Goal: Task Accomplishment & Management: Complete application form

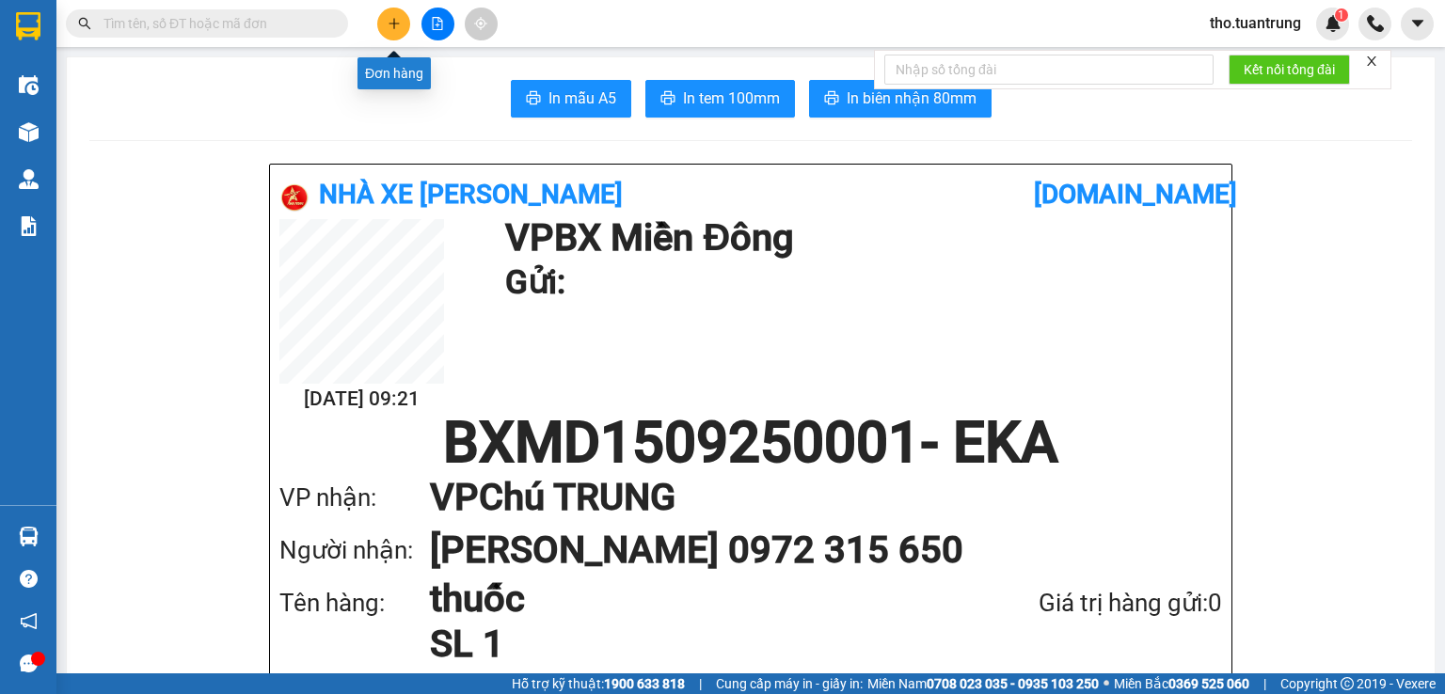
click at [383, 27] on button at bounding box center [393, 24] width 33 height 33
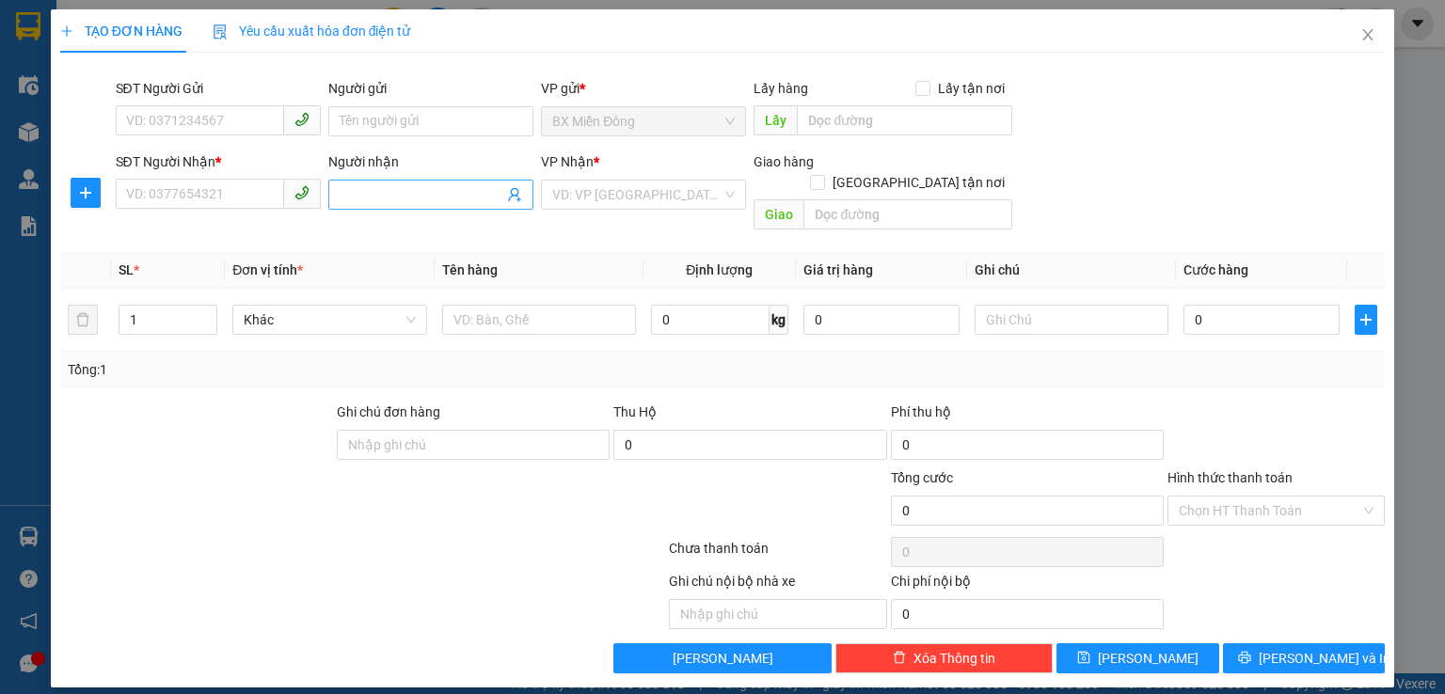
click at [364, 199] on input "Người nhận" at bounding box center [422, 194] width 164 height 21
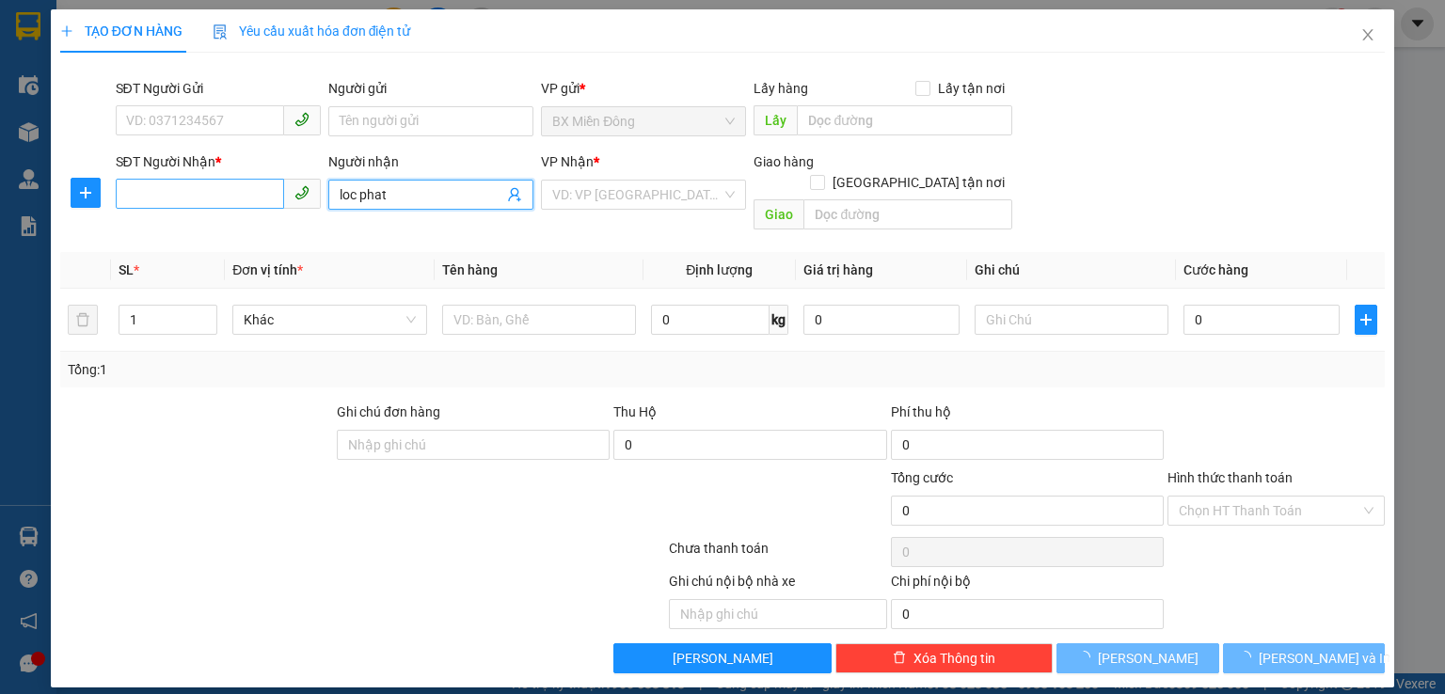
type input "loc phat"
click at [196, 189] on input "SĐT Người Nhận *" at bounding box center [200, 194] width 168 height 30
type input "8"
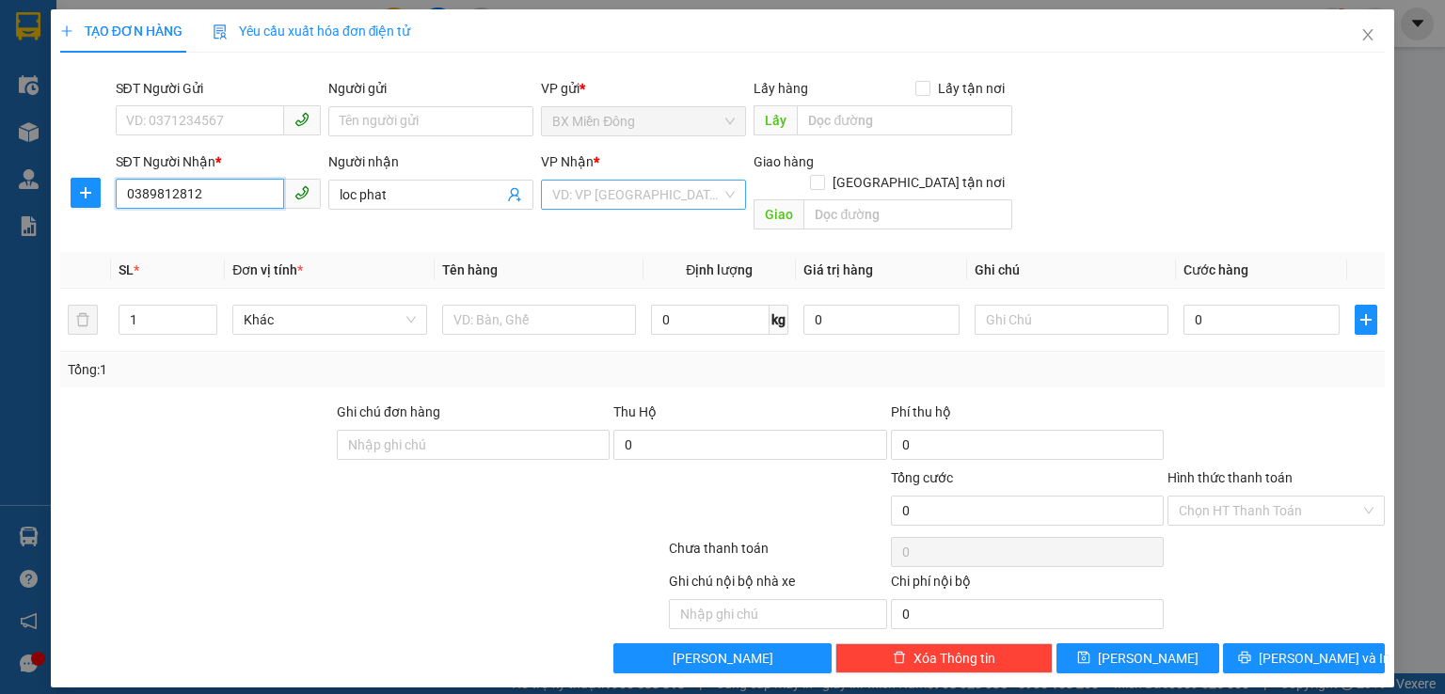
type input "0389812812"
click at [595, 194] on input "search" at bounding box center [636, 195] width 169 height 28
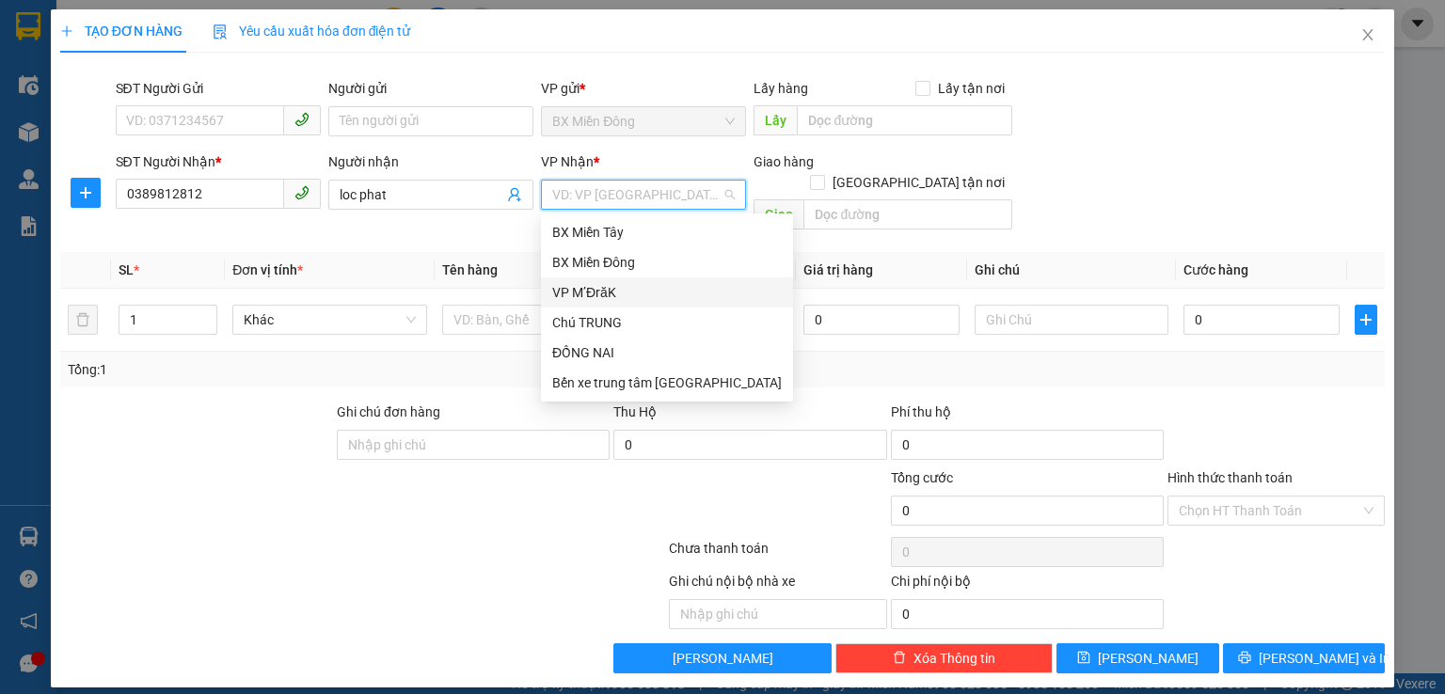
click at [590, 286] on div "VP M’ĐrăK" at bounding box center [667, 292] width 230 height 21
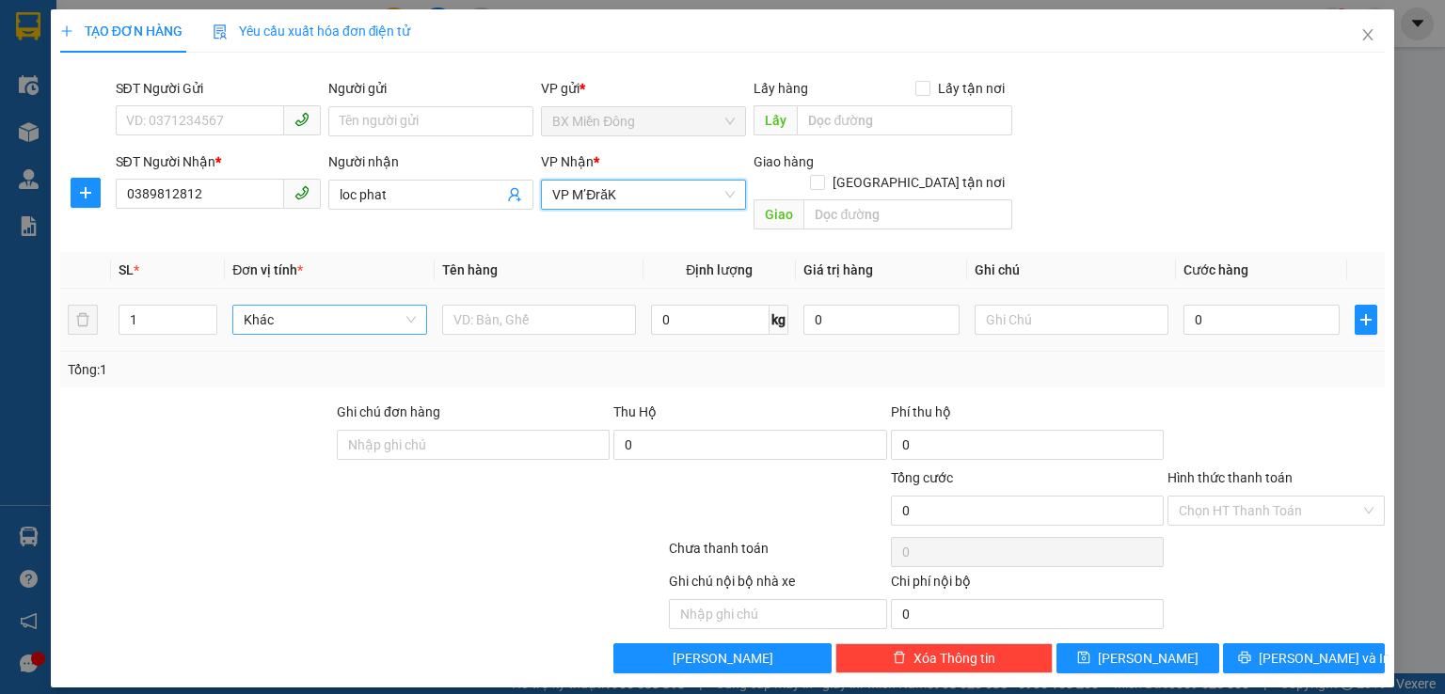
click at [307, 306] on span "Khác" at bounding box center [329, 320] width 171 height 28
type input "dt 8cai"
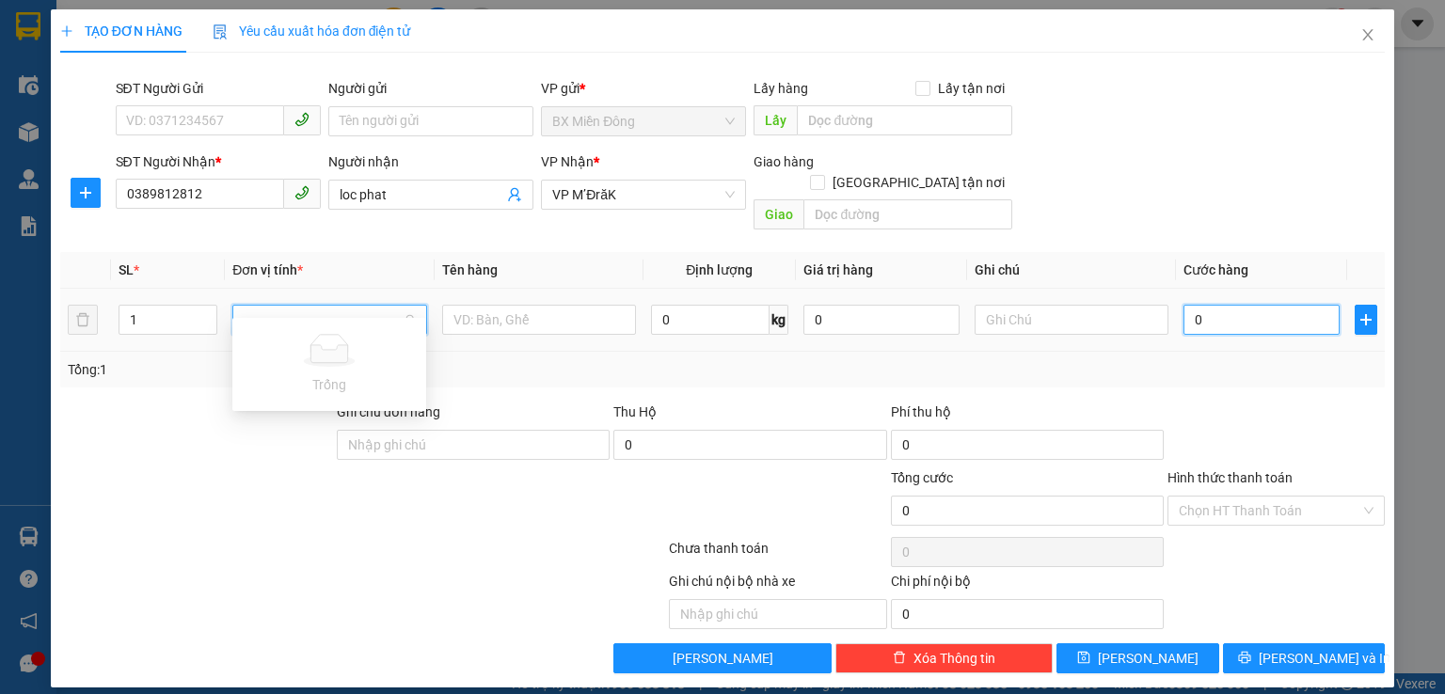
click at [1223, 305] on input "0" at bounding box center [1262, 320] width 156 height 30
type input "4"
type input "40"
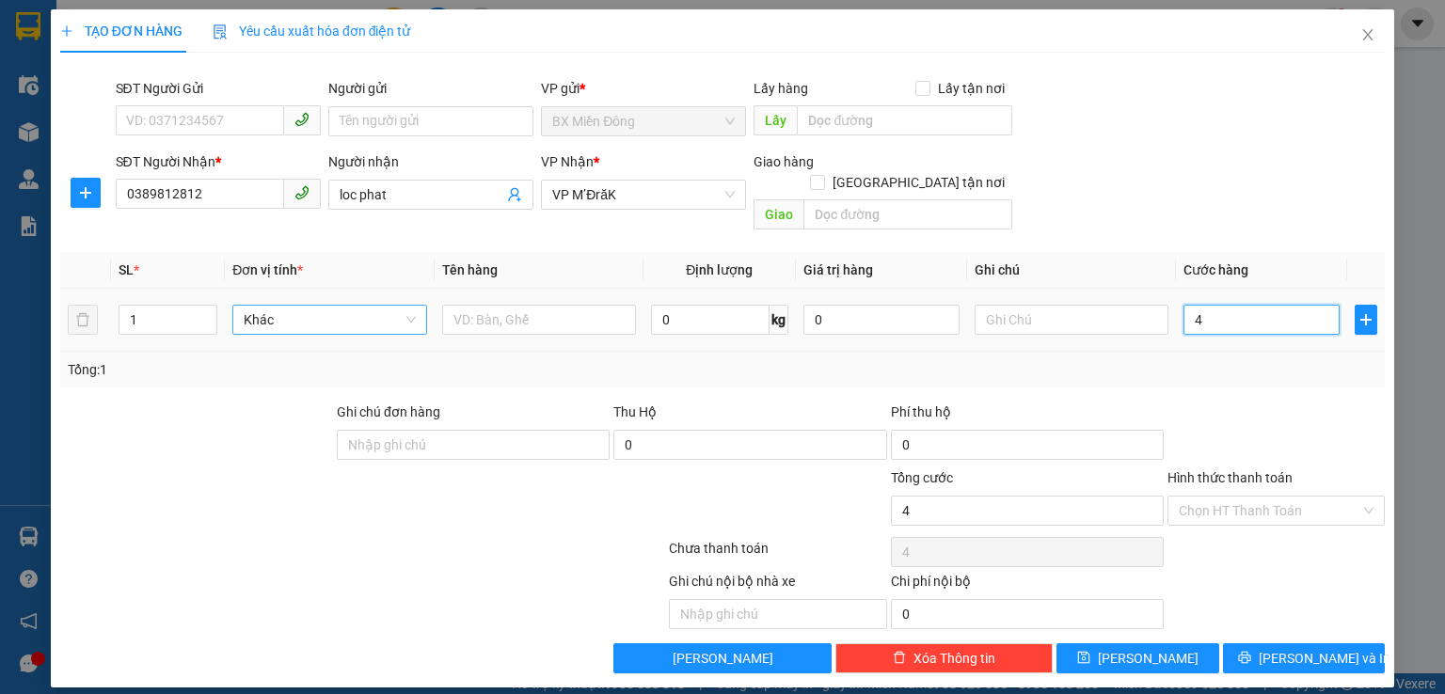
type input "40"
type input "400"
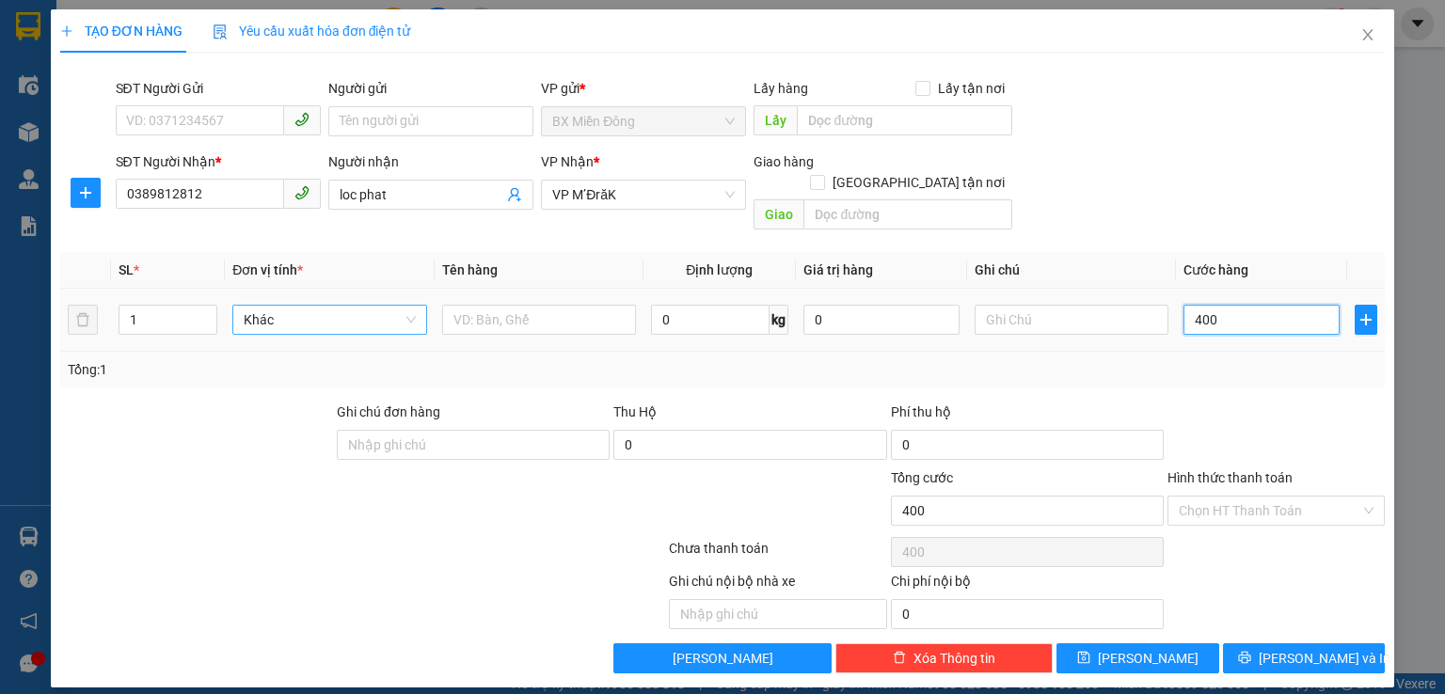
type input "4.000"
type input "40.000"
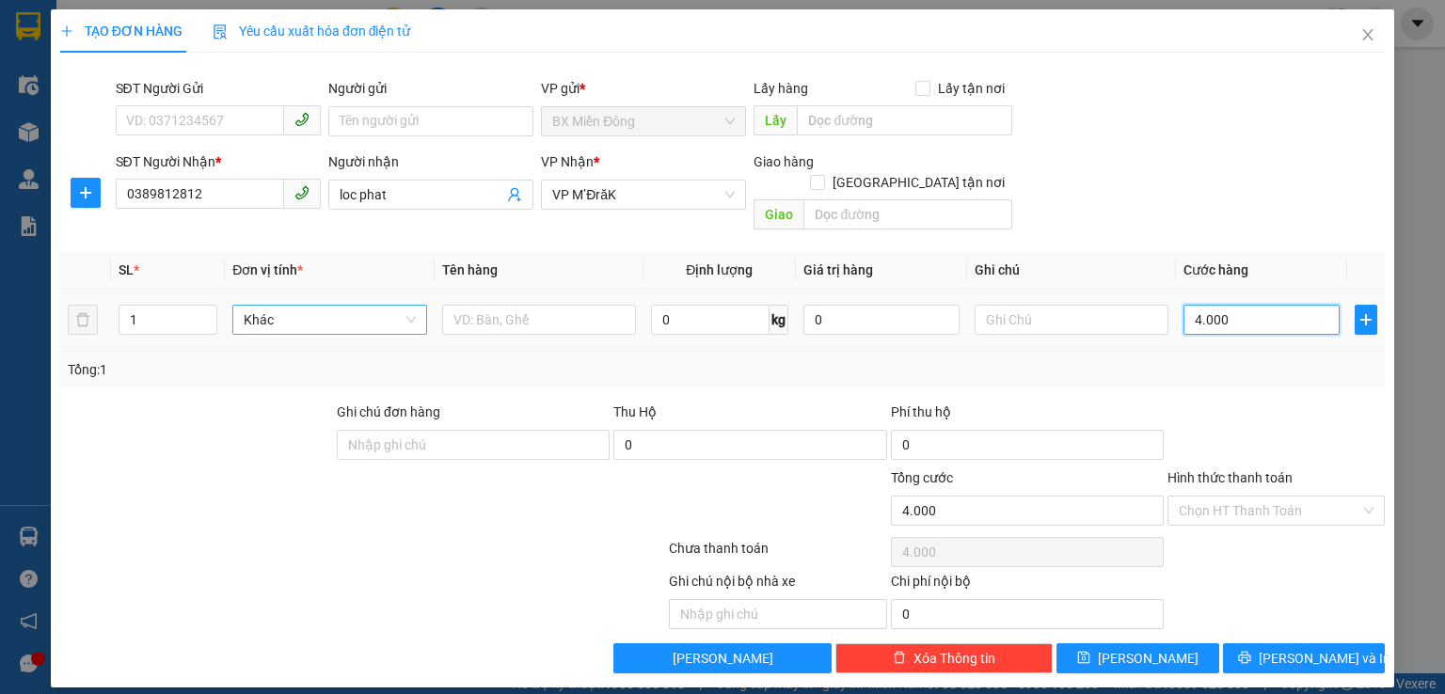
type input "40.000"
type input "400.000"
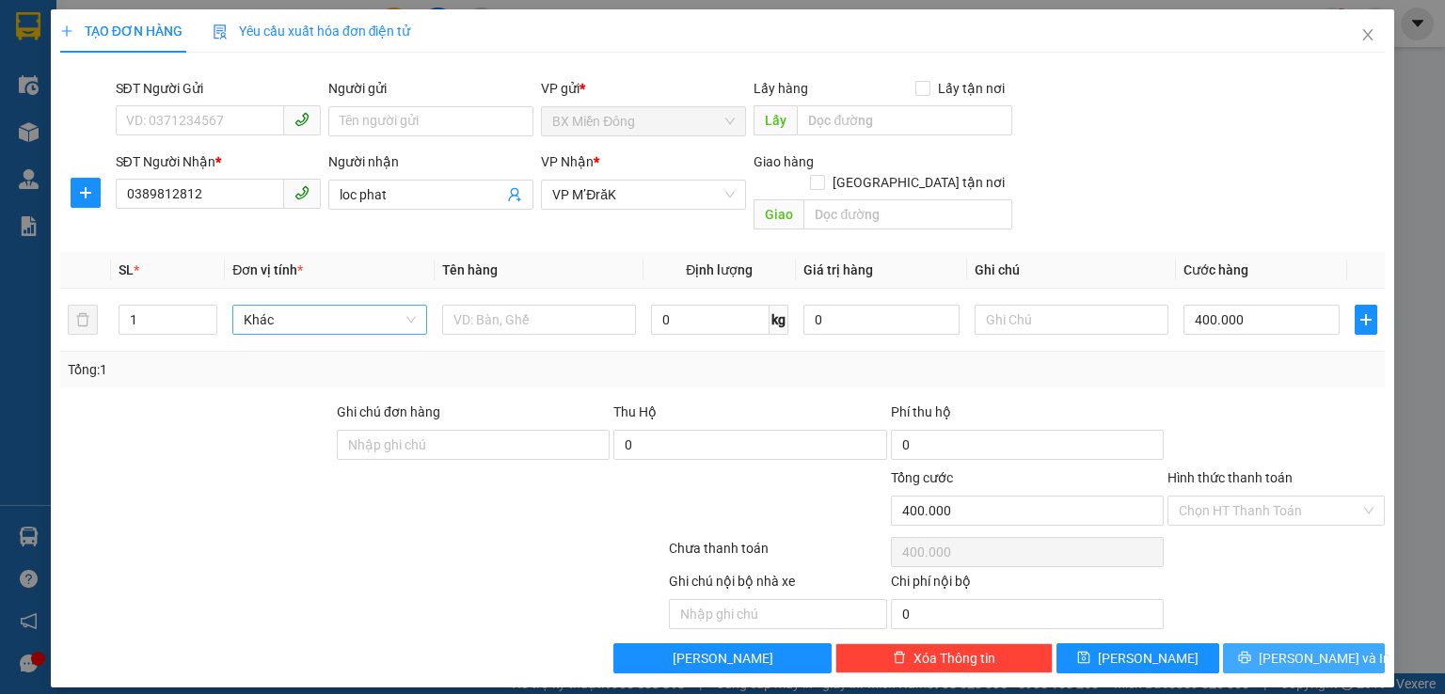
click at [1321, 648] on span "[PERSON_NAME] và In" at bounding box center [1325, 658] width 132 height 21
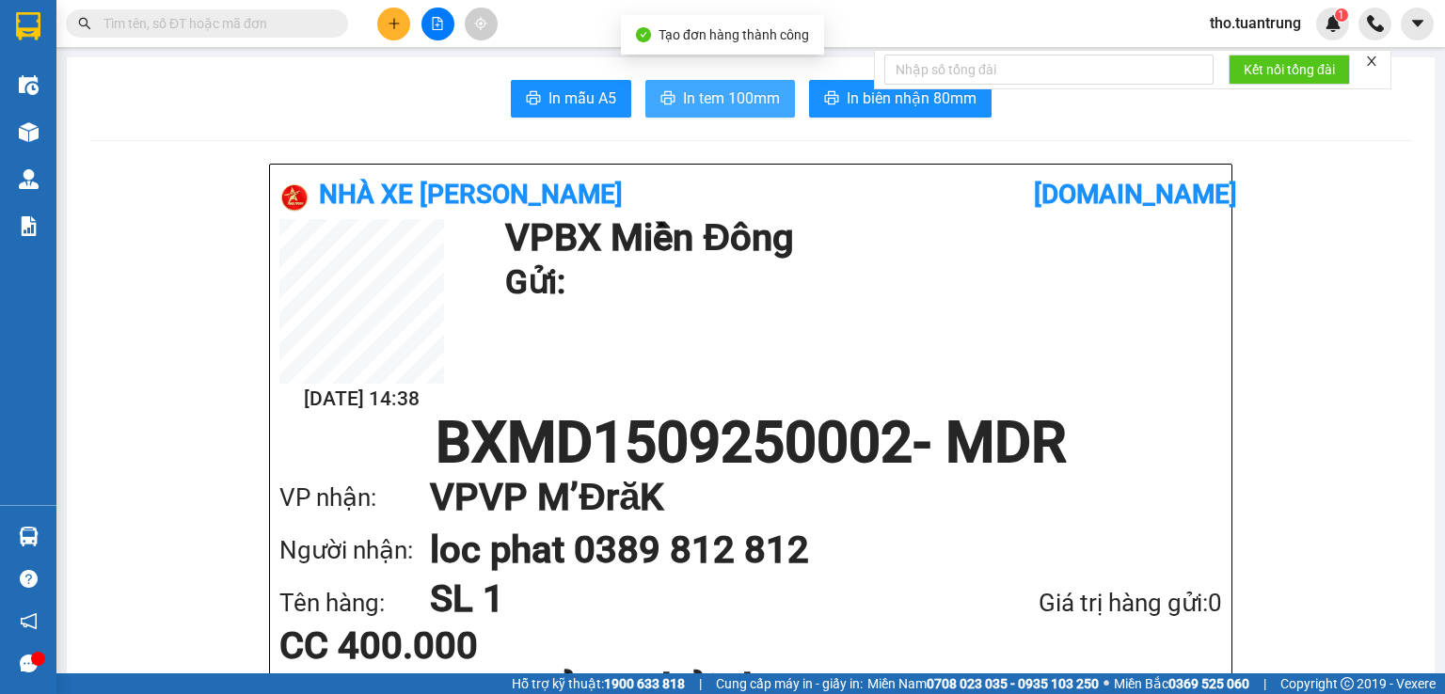
click at [689, 98] on span "In tem 100mm" at bounding box center [731, 99] width 97 height 24
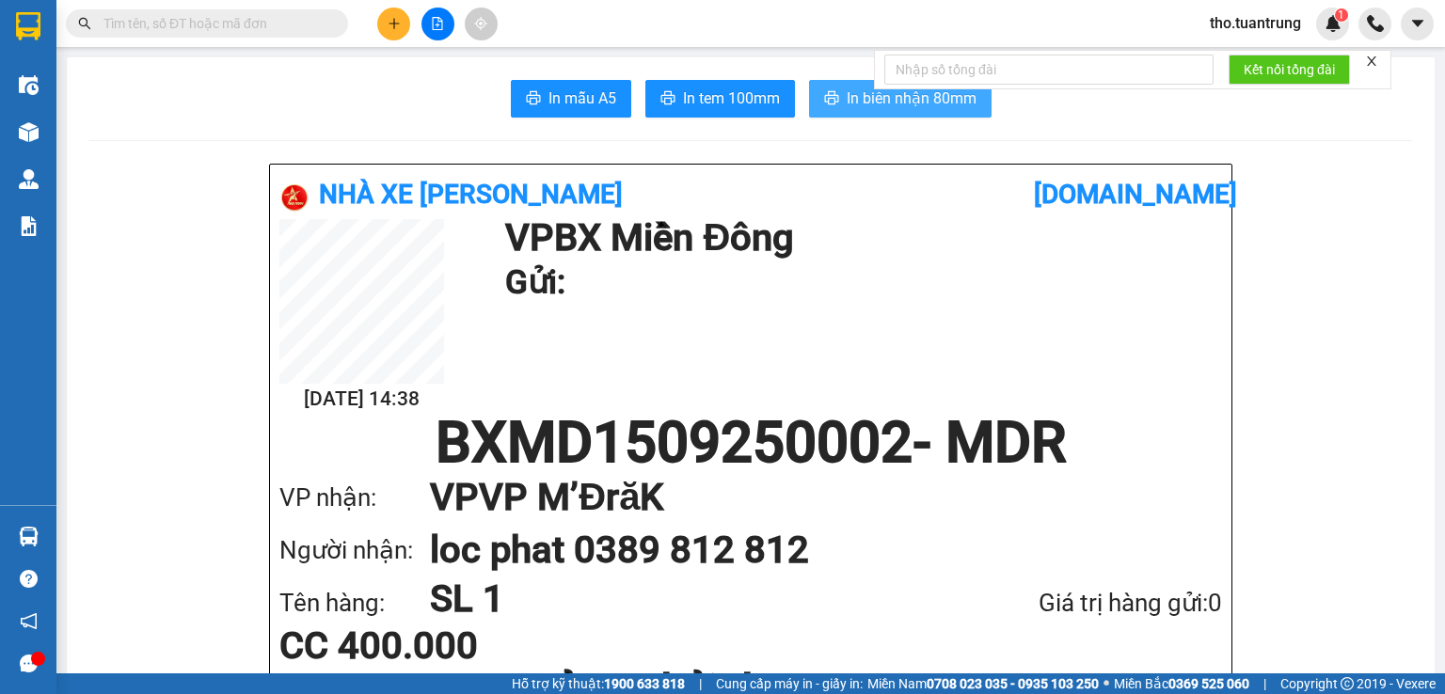
click at [901, 101] on span "In biên nhận 80mm" at bounding box center [912, 99] width 130 height 24
click at [396, 31] on button at bounding box center [393, 24] width 33 height 33
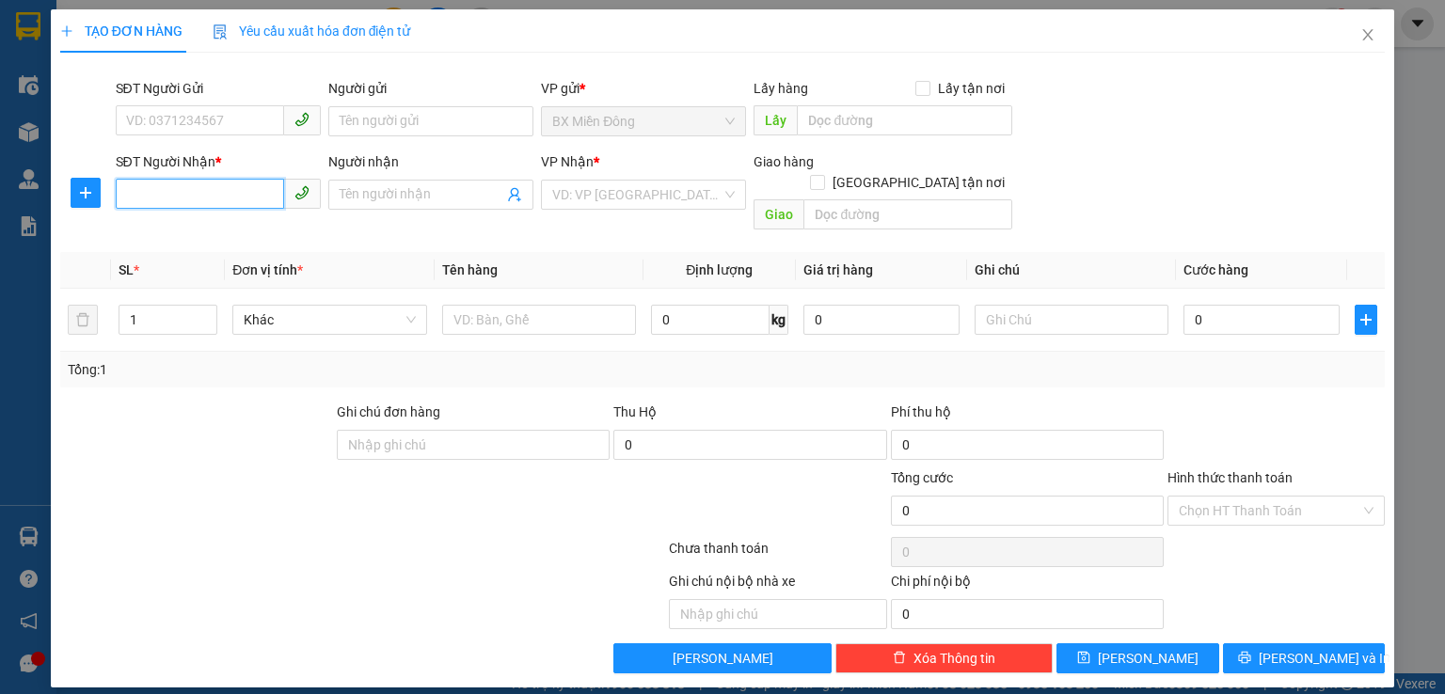
click at [166, 199] on input "SĐT Người Nhận *" at bounding box center [200, 194] width 168 height 30
type input "0948794747"
click at [189, 227] on div "0948794747 - anh khâm" at bounding box center [218, 232] width 183 height 21
type input "anh khâm"
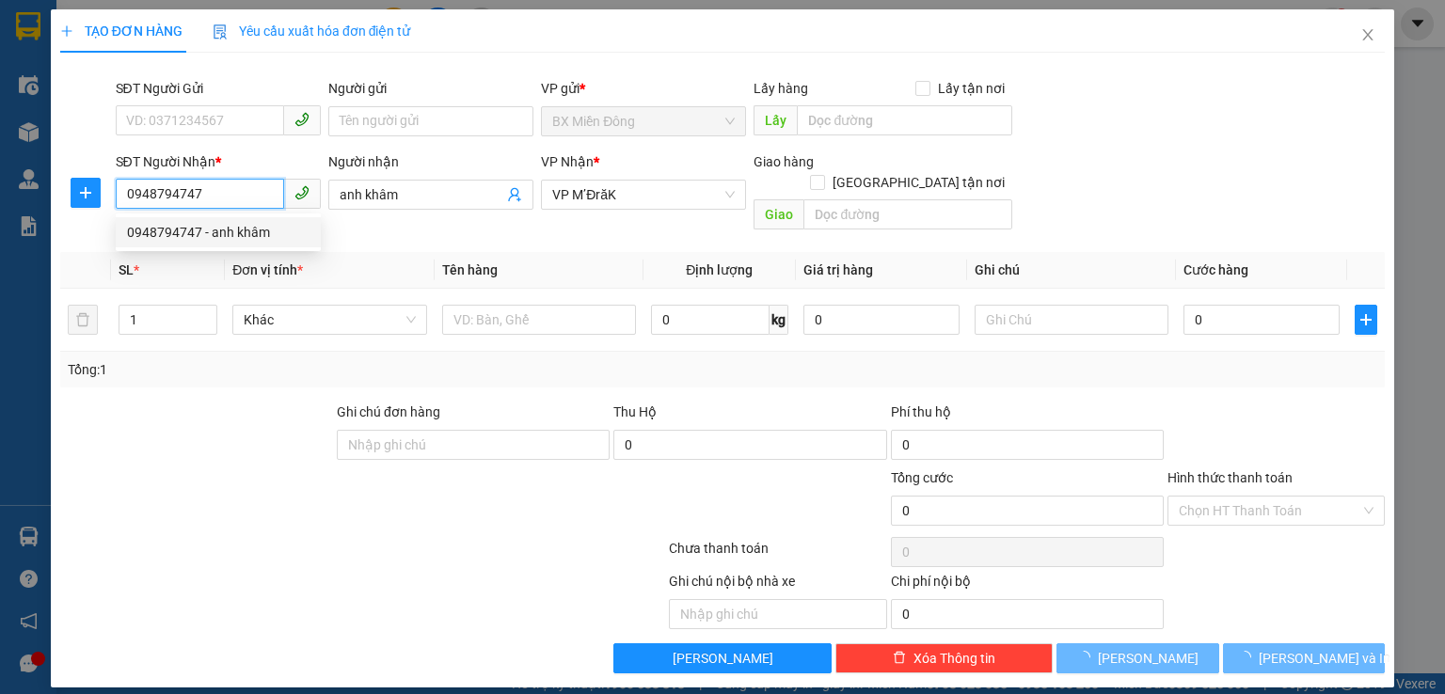
type input "600.000"
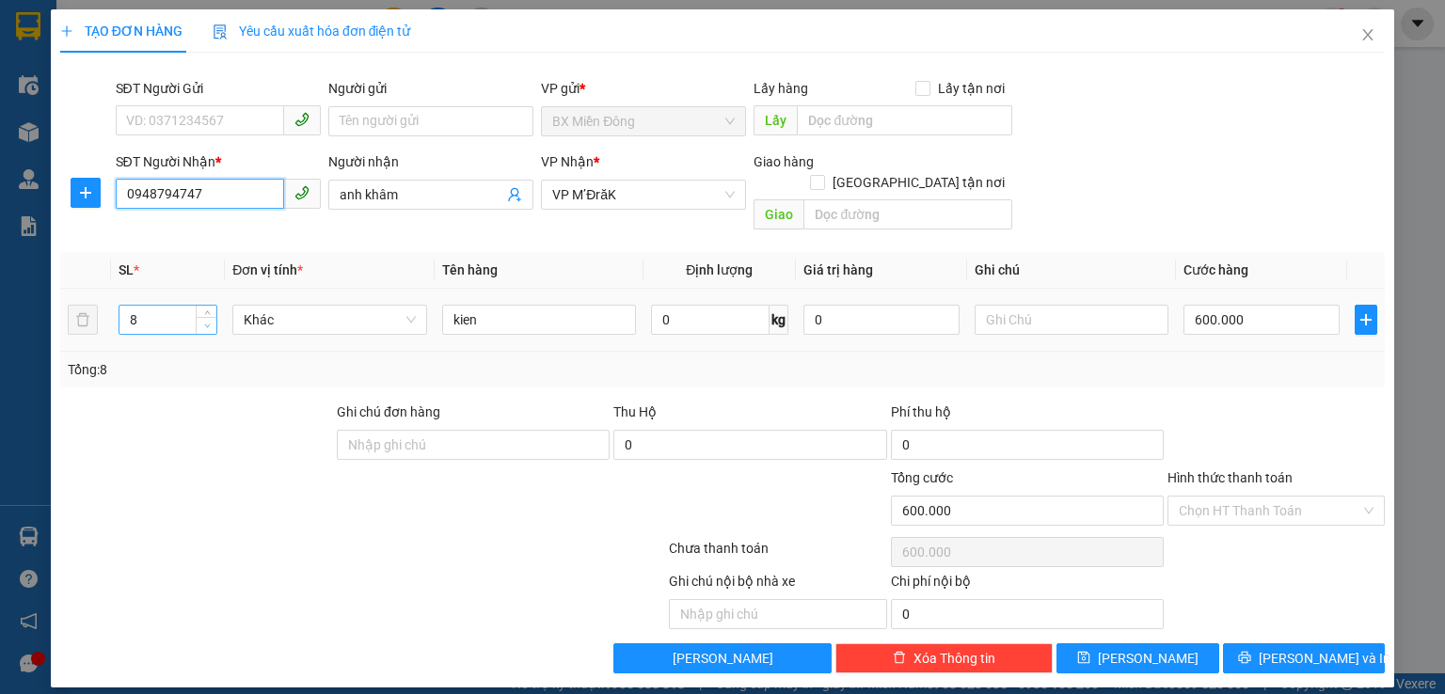
type input "0948794747"
click at [205, 323] on icon "down" at bounding box center [207, 326] width 7 height 7
type input "4"
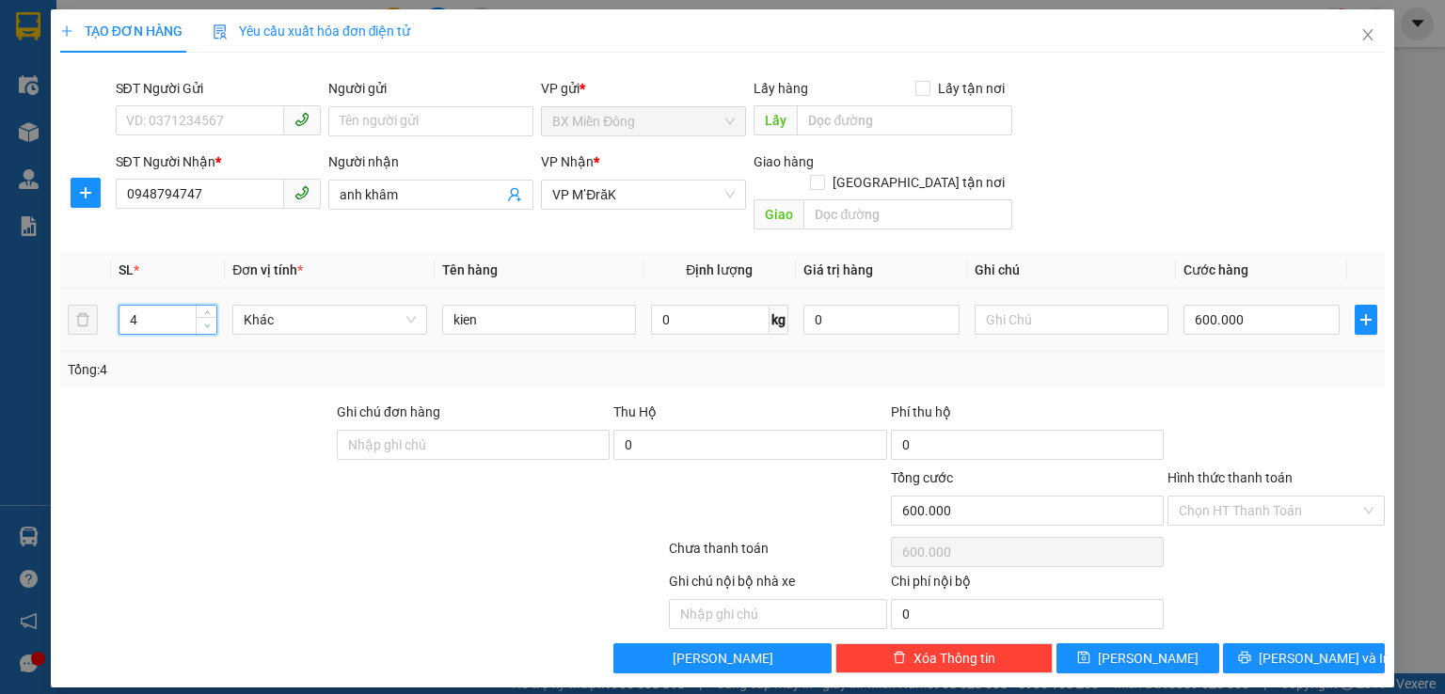
click at [205, 323] on icon "down" at bounding box center [207, 326] width 7 height 7
click at [550, 309] on input "kien" at bounding box center [539, 320] width 194 height 30
type input "k"
type input "thung"
click at [1254, 306] on input "600.000" at bounding box center [1262, 320] width 156 height 30
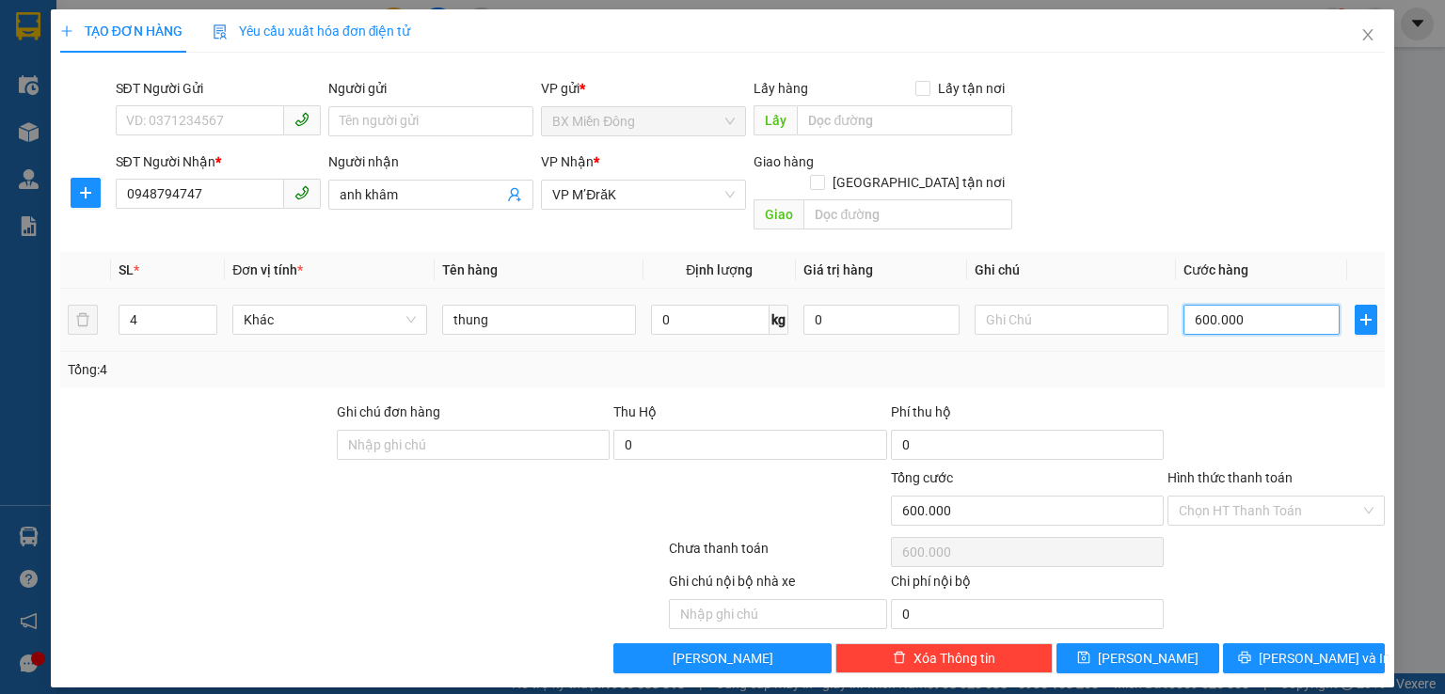
type input "2"
type input "28"
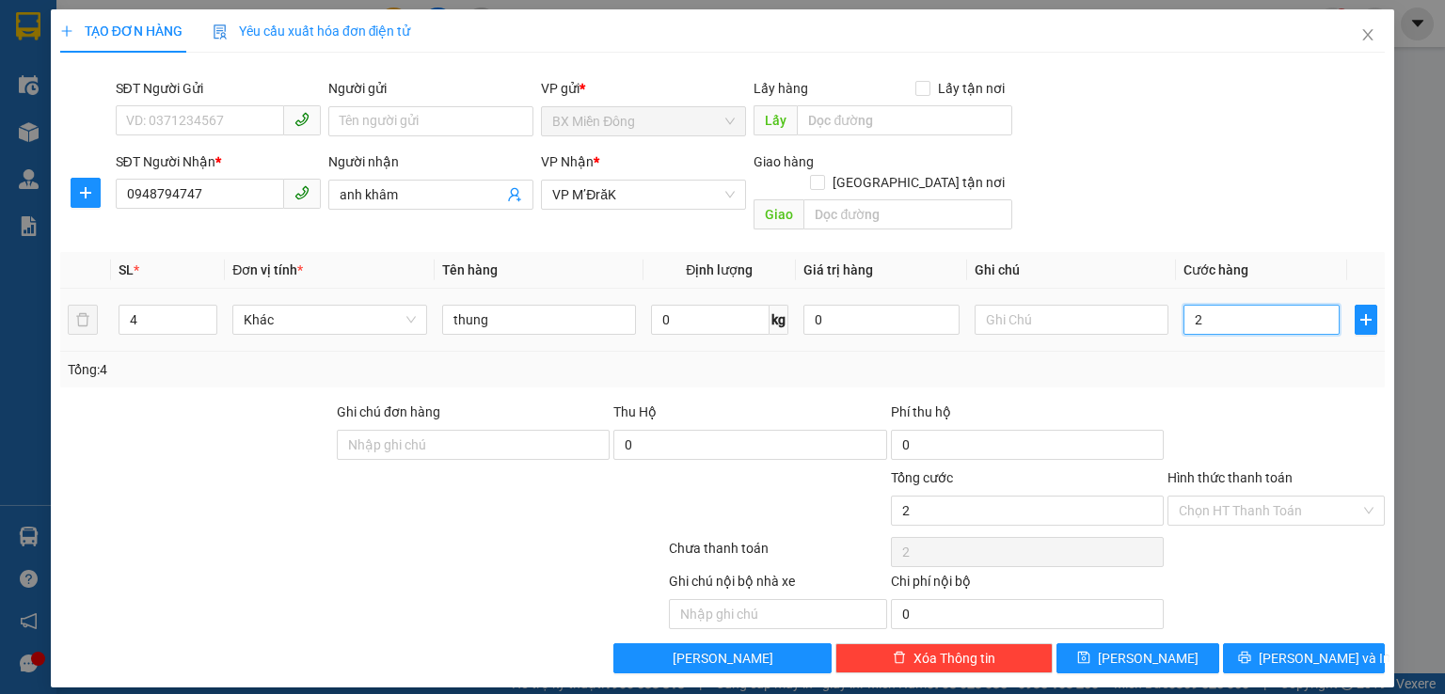
type input "28"
type input "280"
type input "2.800"
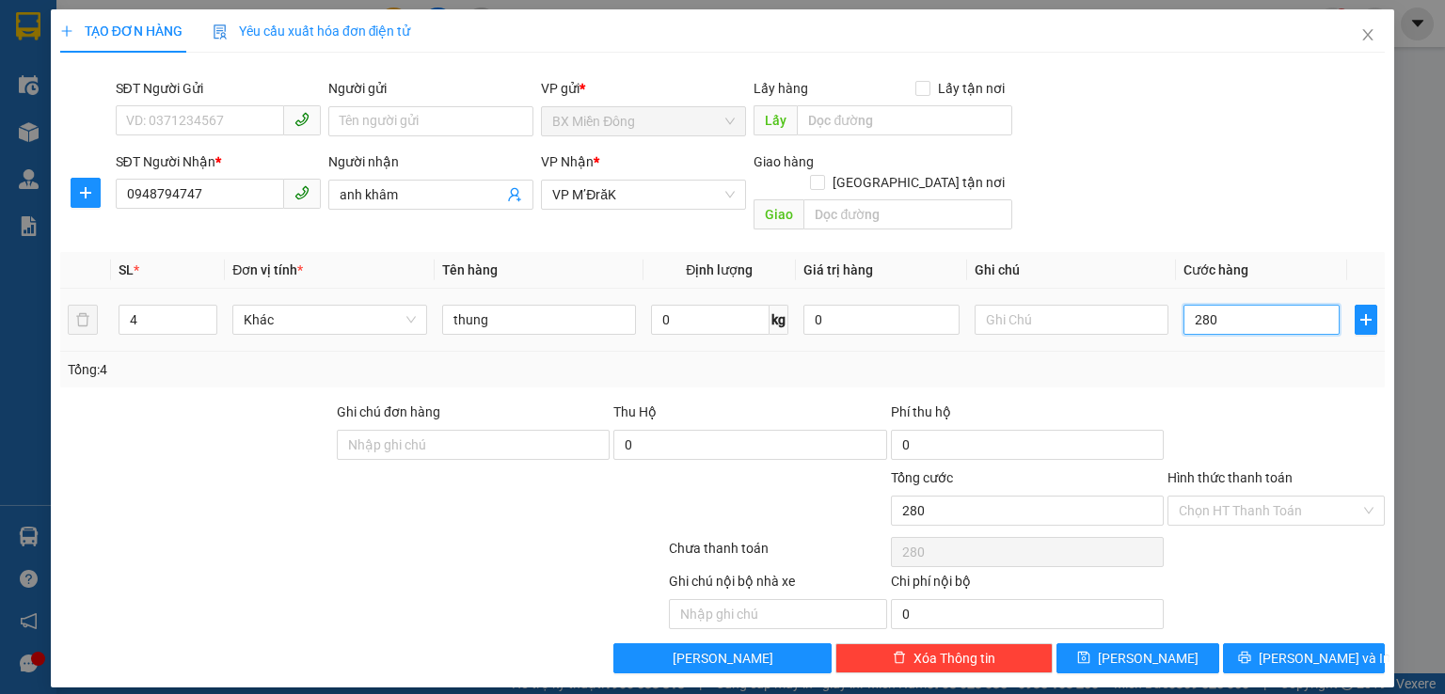
type input "2.800"
type input "28.000"
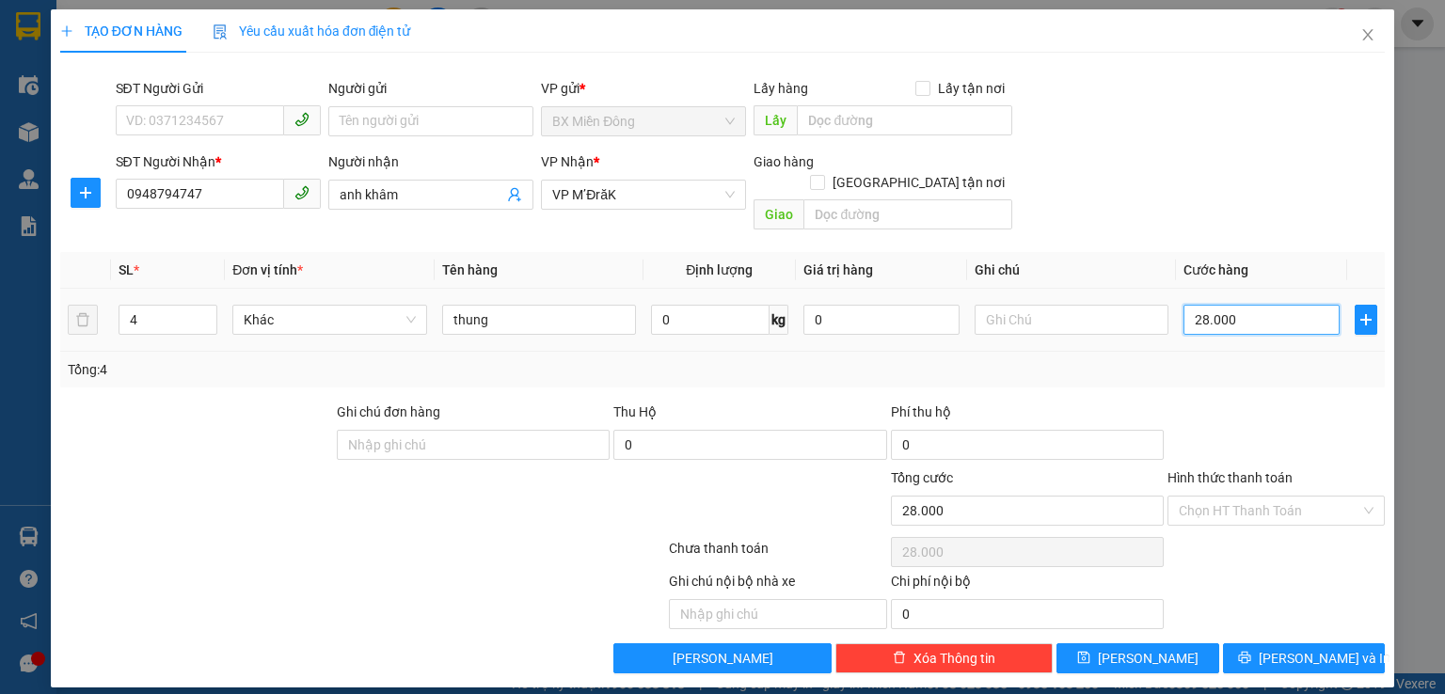
type input "280.000"
type input "2.800.000"
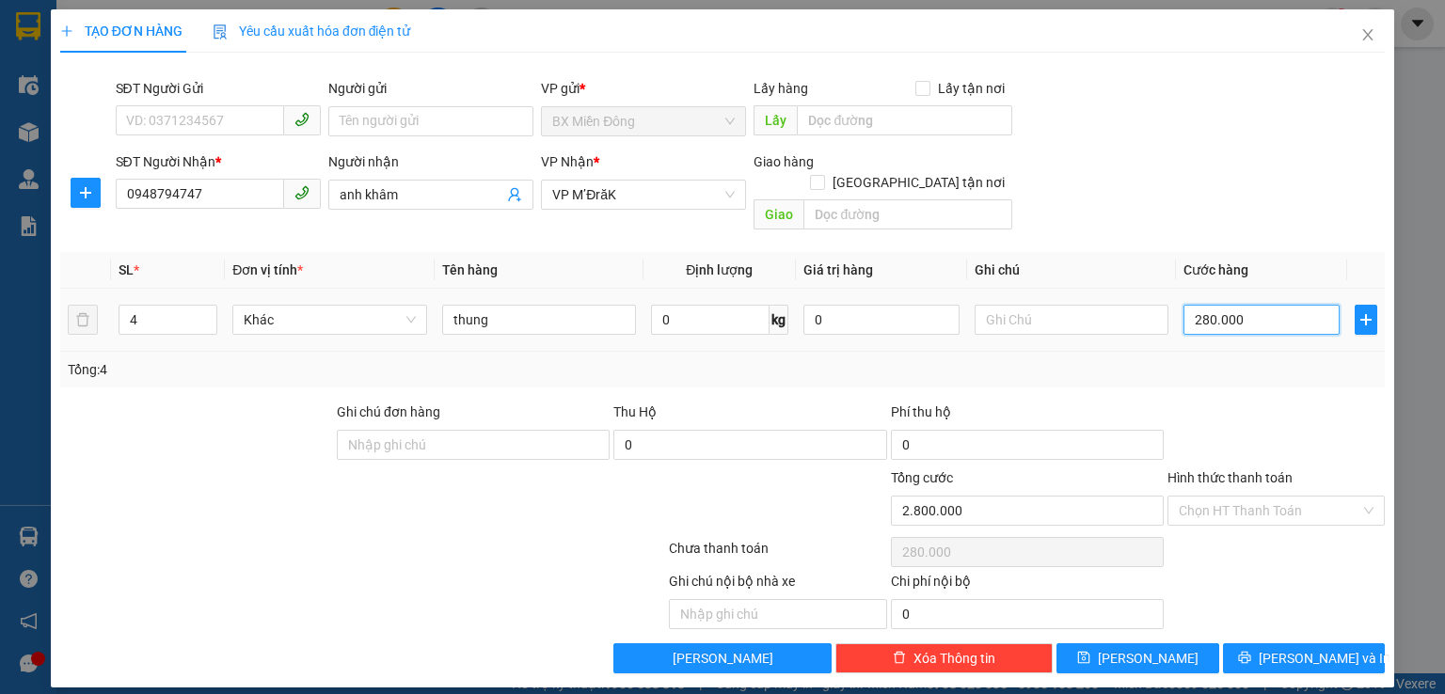
type input "2.800.000"
type input "280.000"
click at [1348, 644] on button "[PERSON_NAME] và In" at bounding box center [1304, 659] width 163 height 30
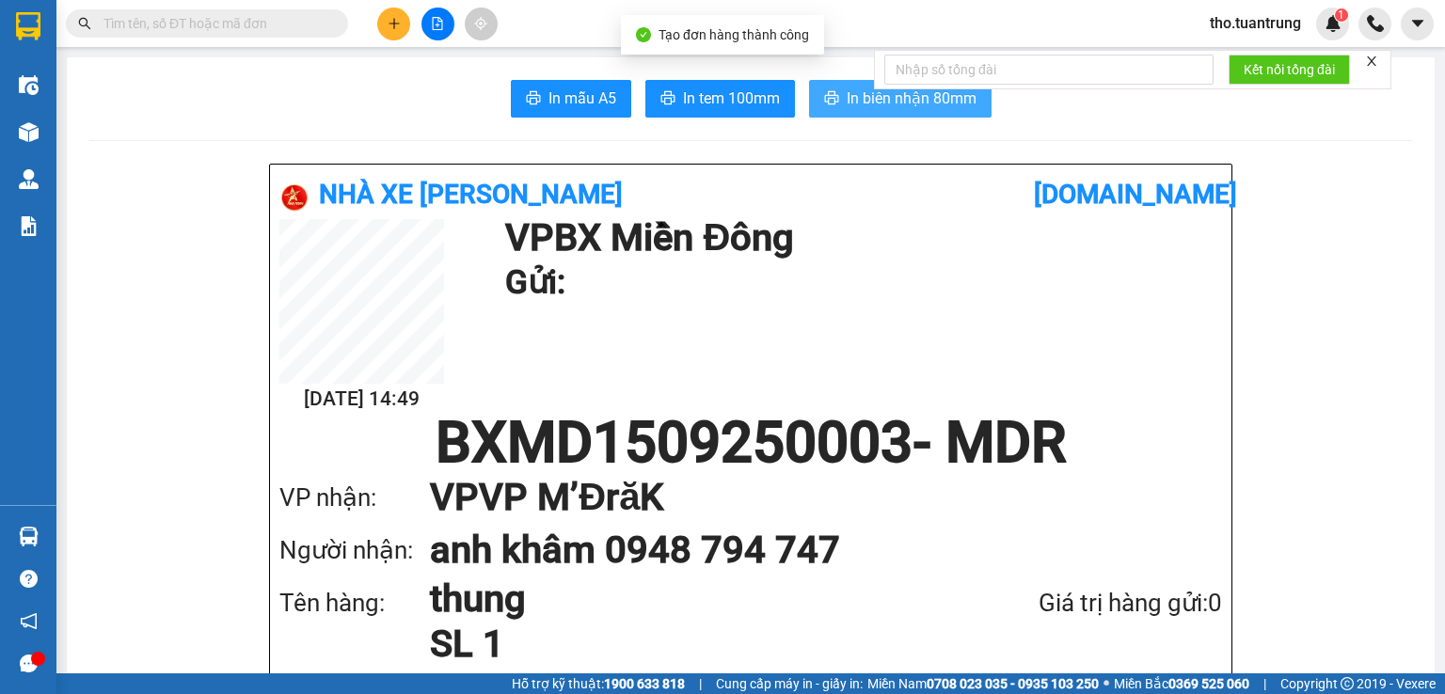
click at [847, 95] on span "In biên nhận 80mm" at bounding box center [912, 99] width 130 height 24
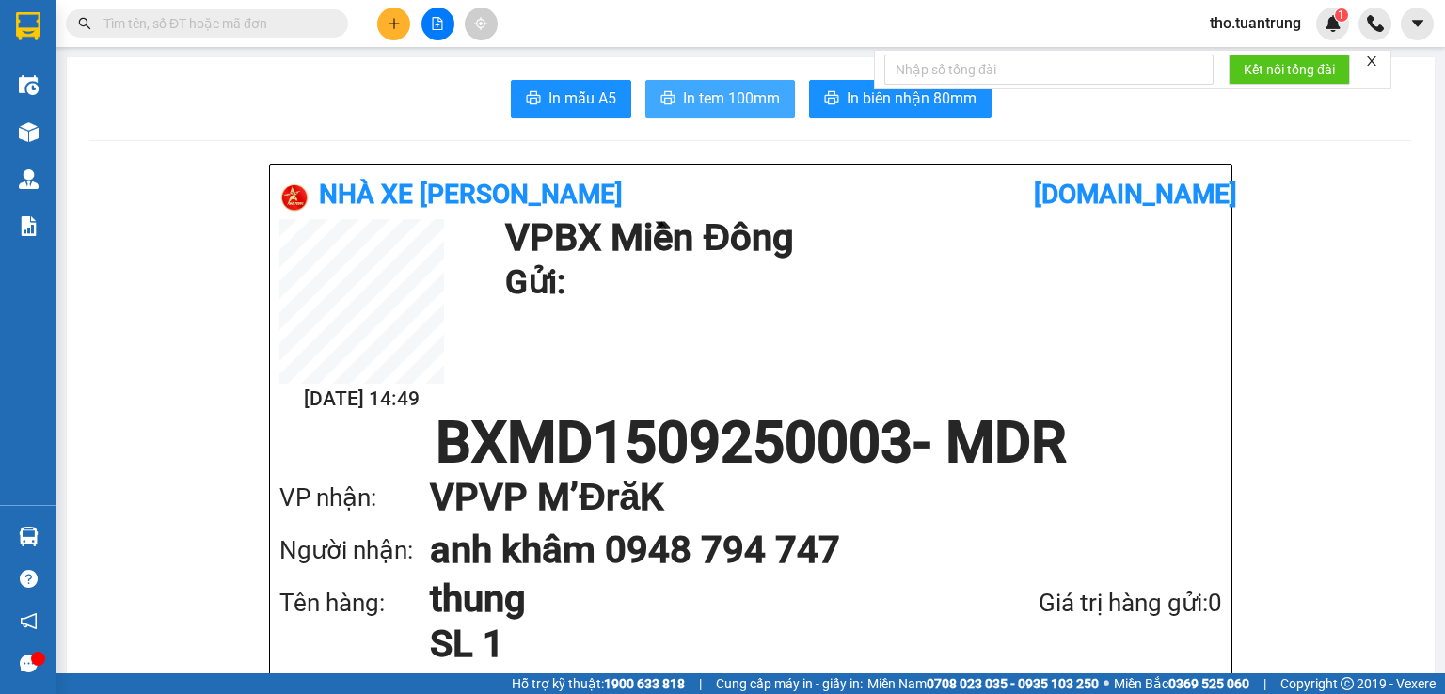
click at [722, 99] on span "In tem 100mm" at bounding box center [731, 99] width 97 height 24
click at [693, 104] on span "In tem 100mm" at bounding box center [731, 99] width 97 height 24
